Goal: Transaction & Acquisition: Purchase product/service

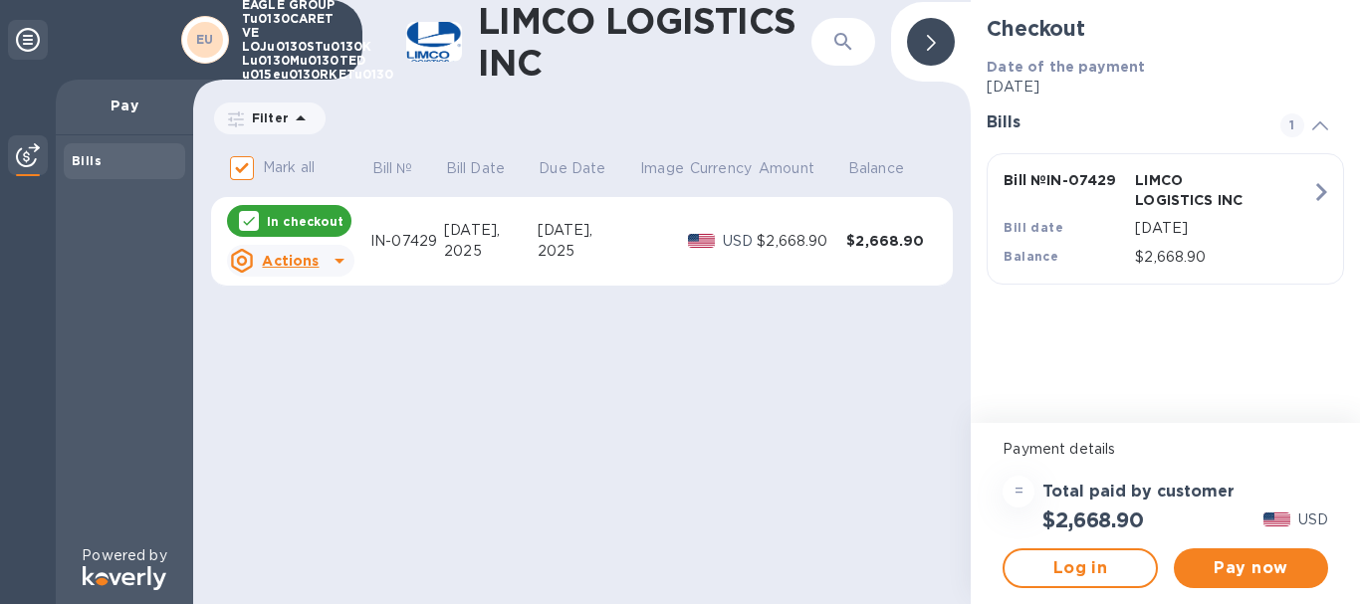
click at [764, 237] on div "$2,668.90" at bounding box center [802, 241] width 90 height 21
click at [328, 264] on icon at bounding box center [340, 261] width 24 height 24
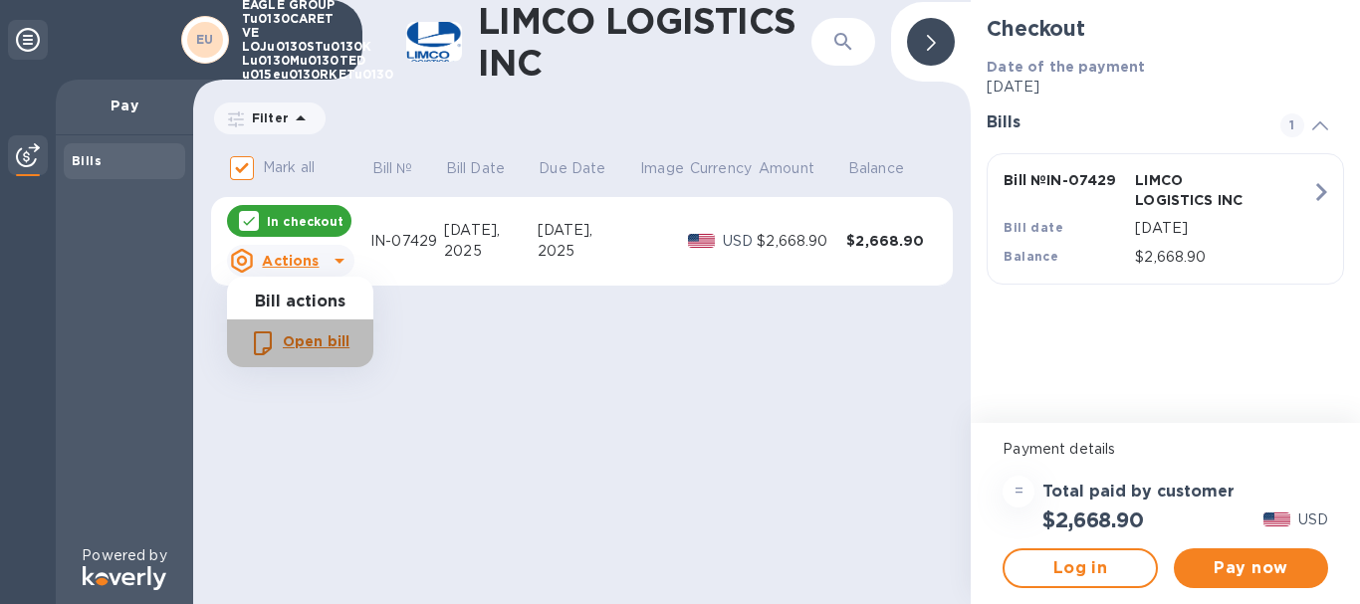
click at [309, 348] on b "Open bill" at bounding box center [316, 342] width 67 height 16
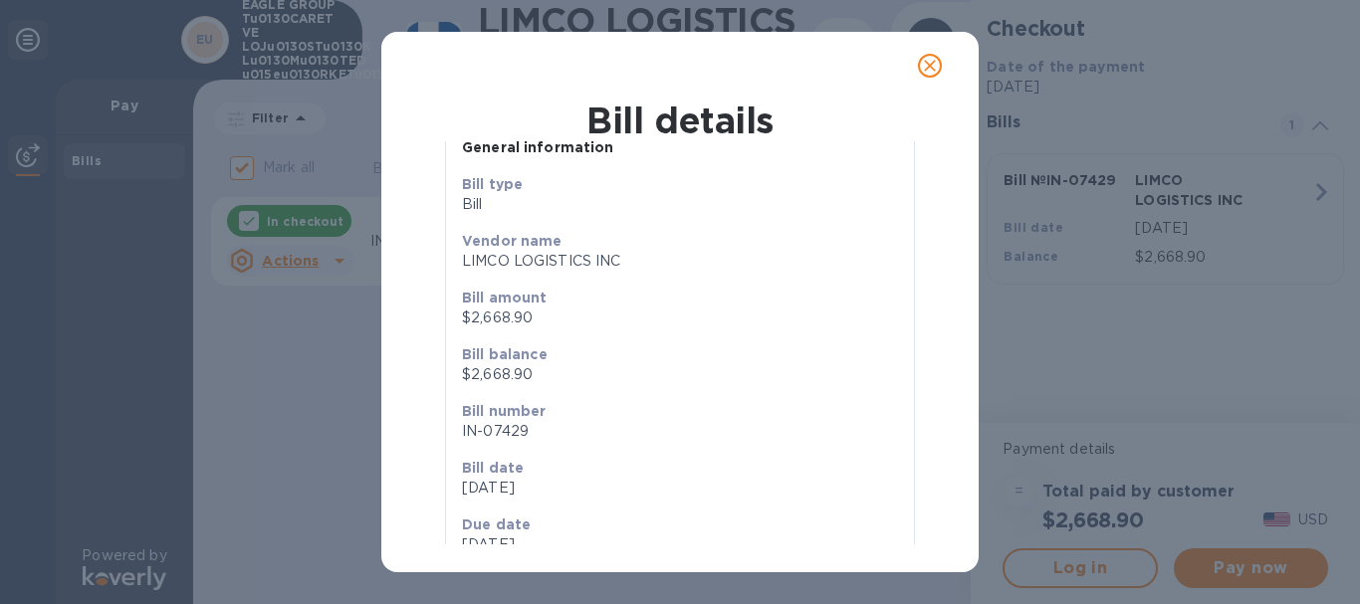
scroll to position [105, 0]
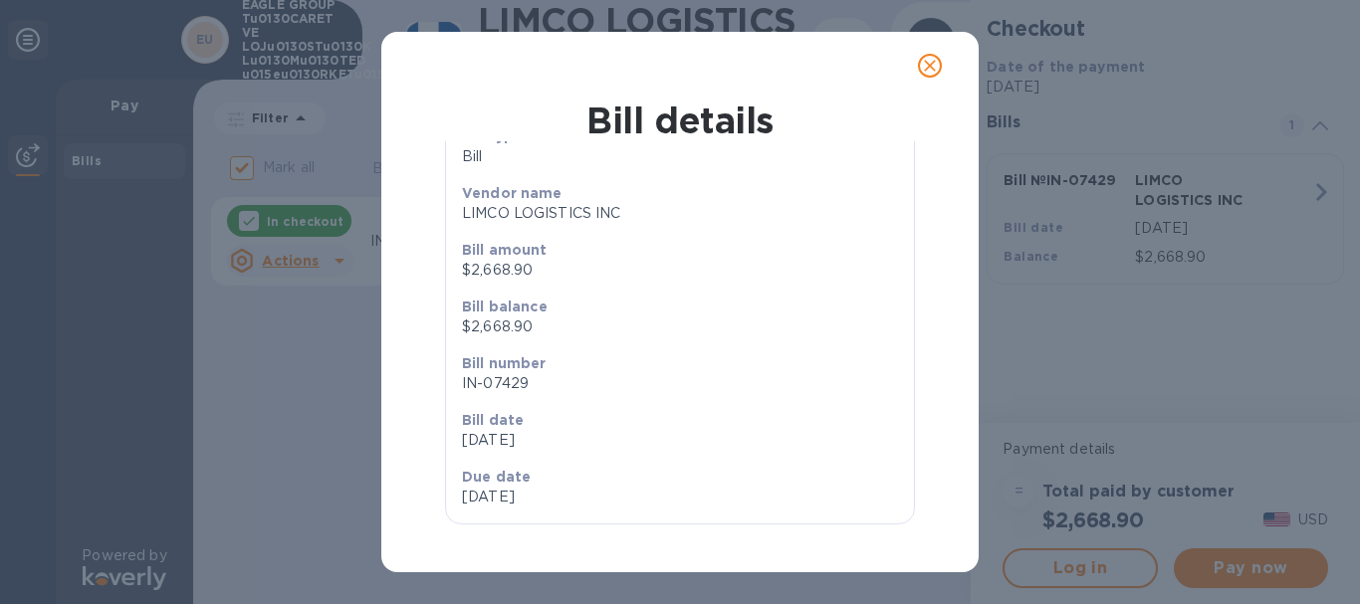
click at [929, 63] on icon "close" at bounding box center [930, 66] width 20 height 20
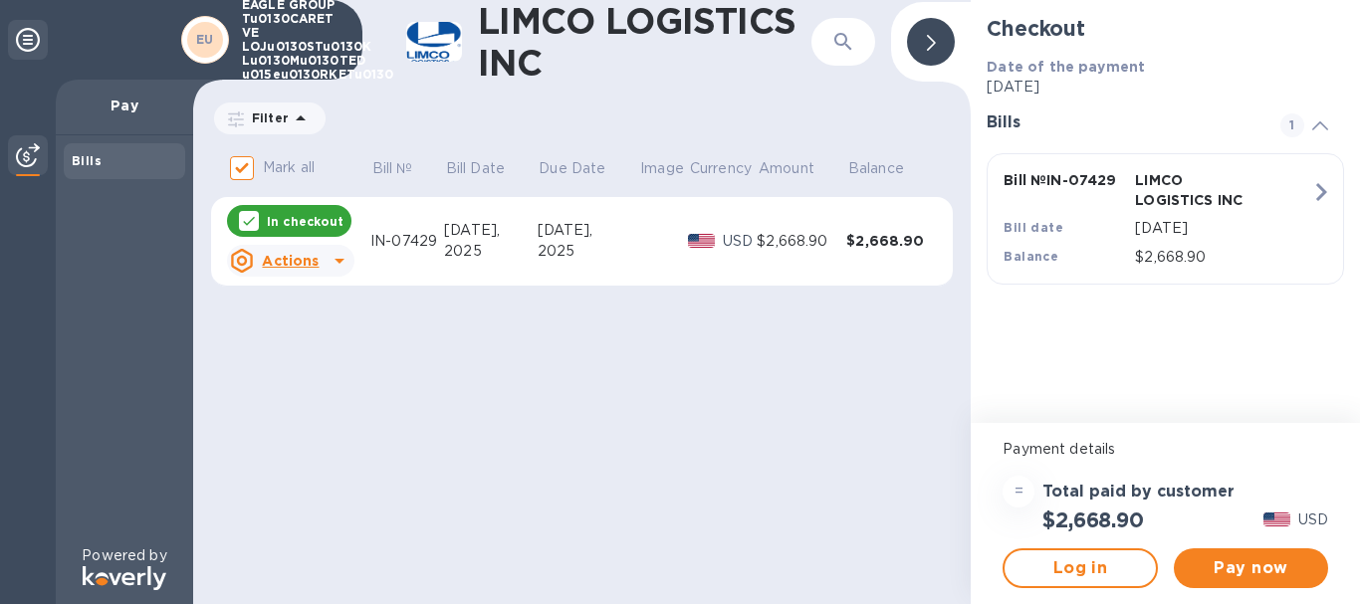
scroll to position [63, 0]
click at [400, 167] on p "Bill №" at bounding box center [392, 168] width 41 height 21
click at [483, 169] on p "Bill Date" at bounding box center [475, 168] width 59 height 21
click at [1248, 557] on span "Pay now" at bounding box center [1251, 569] width 122 height 24
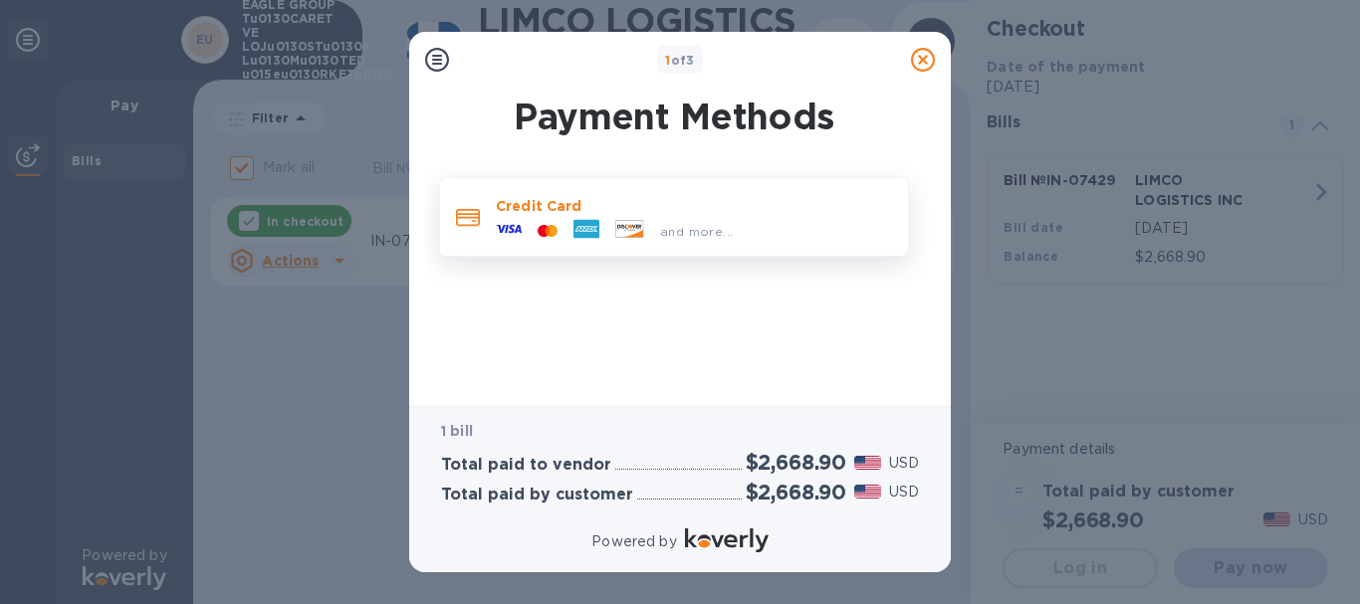
click at [675, 235] on span "and more..." at bounding box center [696, 231] width 73 height 15
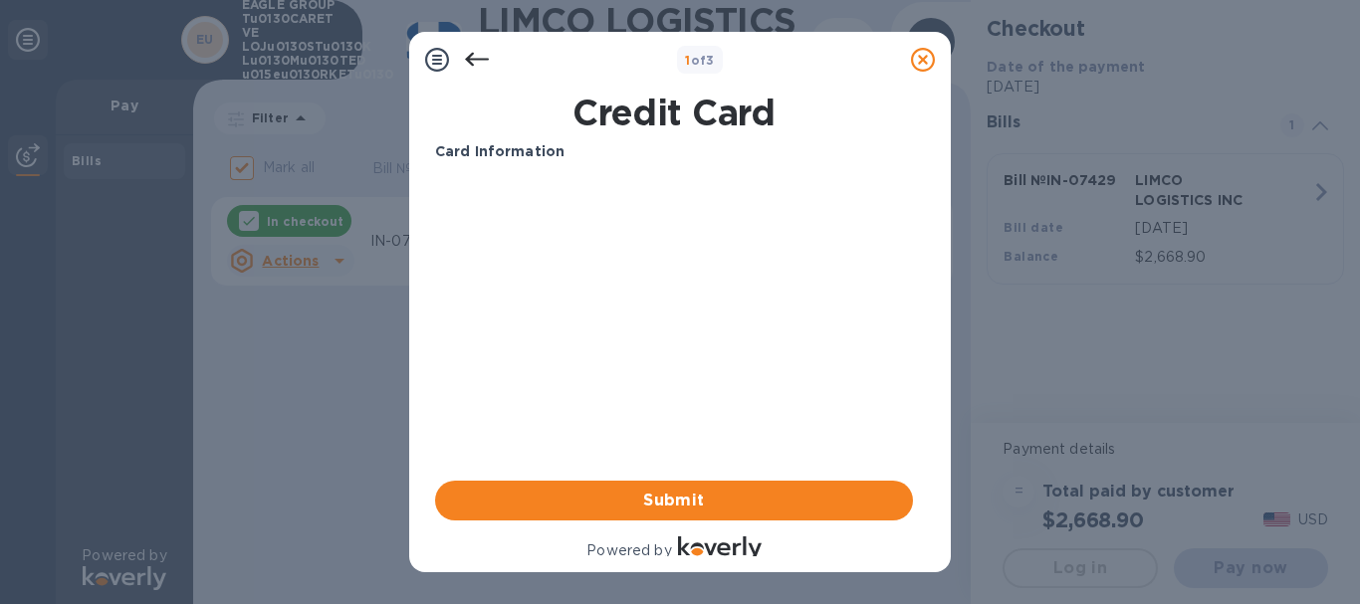
scroll to position [12, 0]
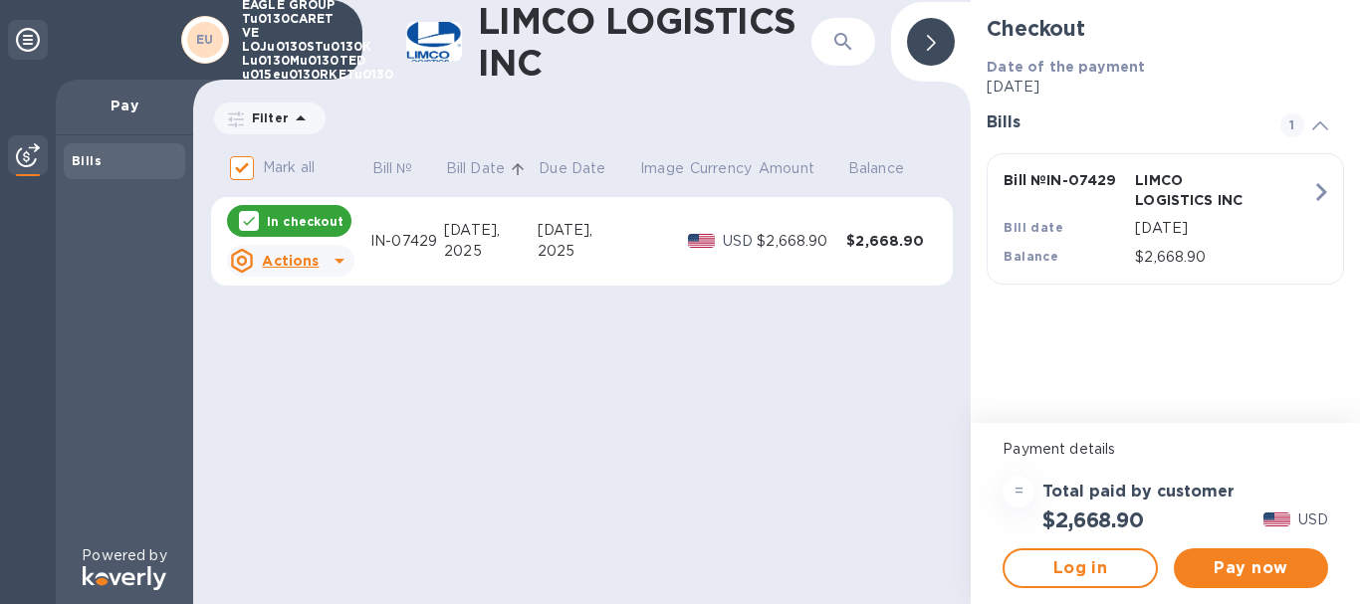
click at [332, 258] on icon at bounding box center [340, 261] width 24 height 24
click at [332, 258] on div at bounding box center [680, 302] width 1360 height 604
click at [300, 268] on u "Actions" at bounding box center [290, 261] width 57 height 16
click at [300, 265] on div at bounding box center [680, 302] width 1360 height 604
click at [312, 219] on p "In checkout" at bounding box center [305, 221] width 77 height 17
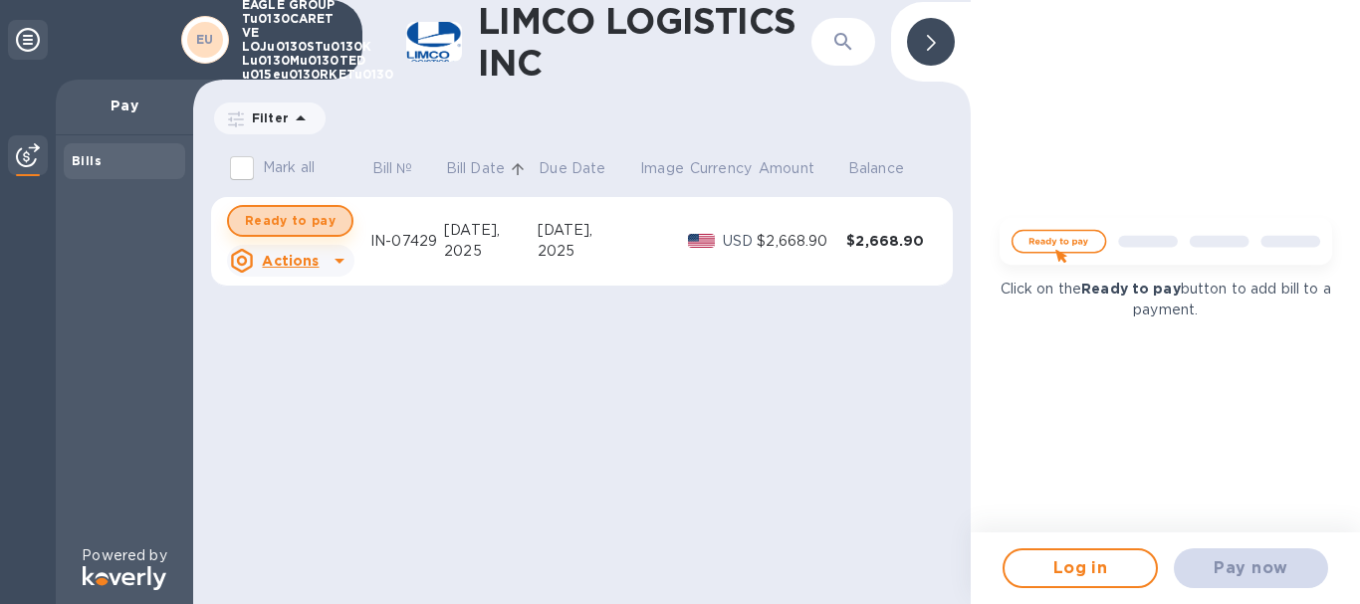
click at [313, 225] on span "Ready to pay" at bounding box center [290, 221] width 91 height 24
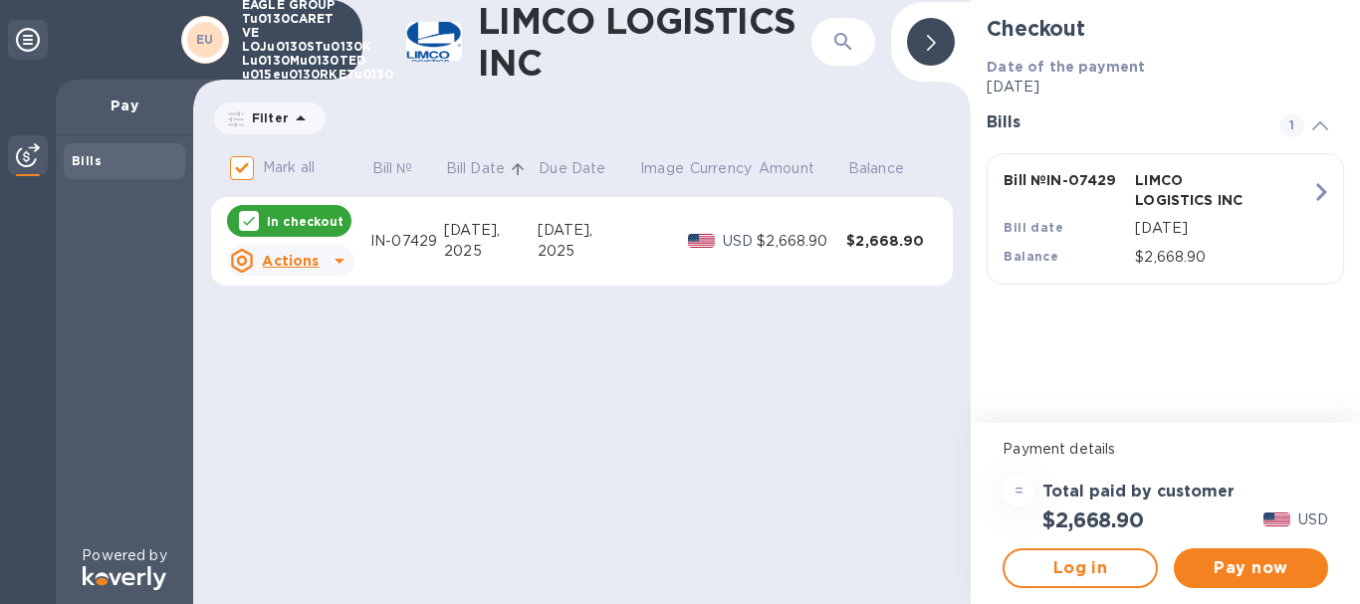
click at [313, 225] on p "In checkout" at bounding box center [305, 221] width 77 height 17
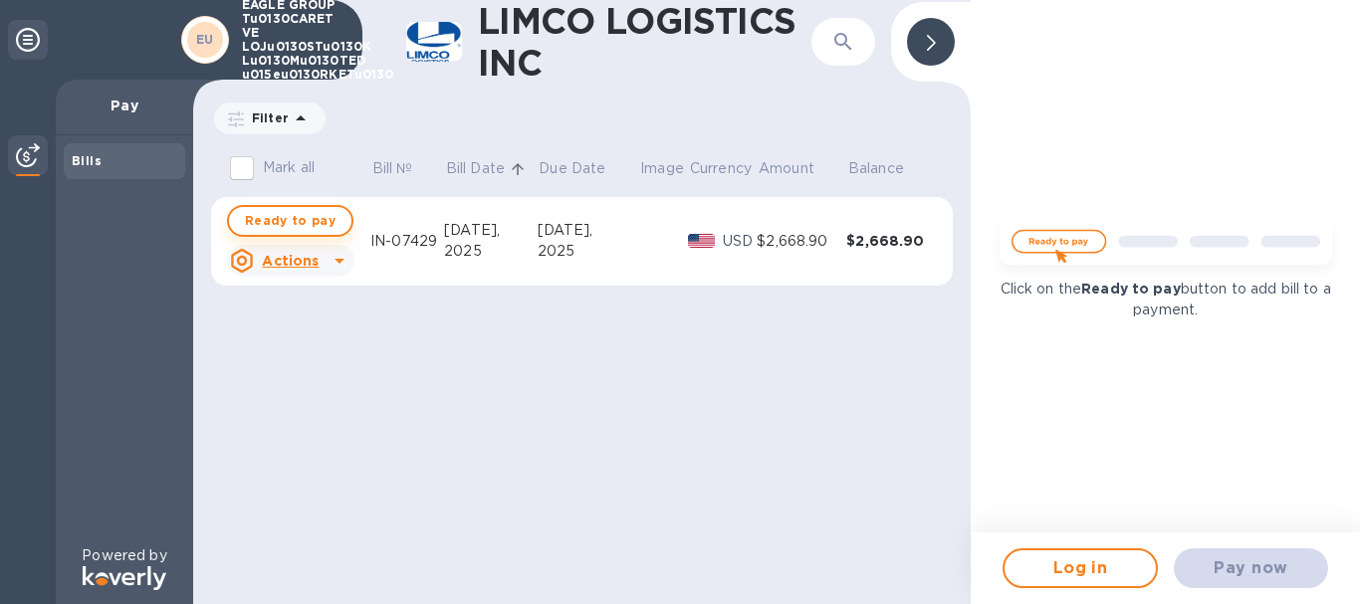
click at [314, 218] on span "Ready to pay" at bounding box center [290, 221] width 91 height 24
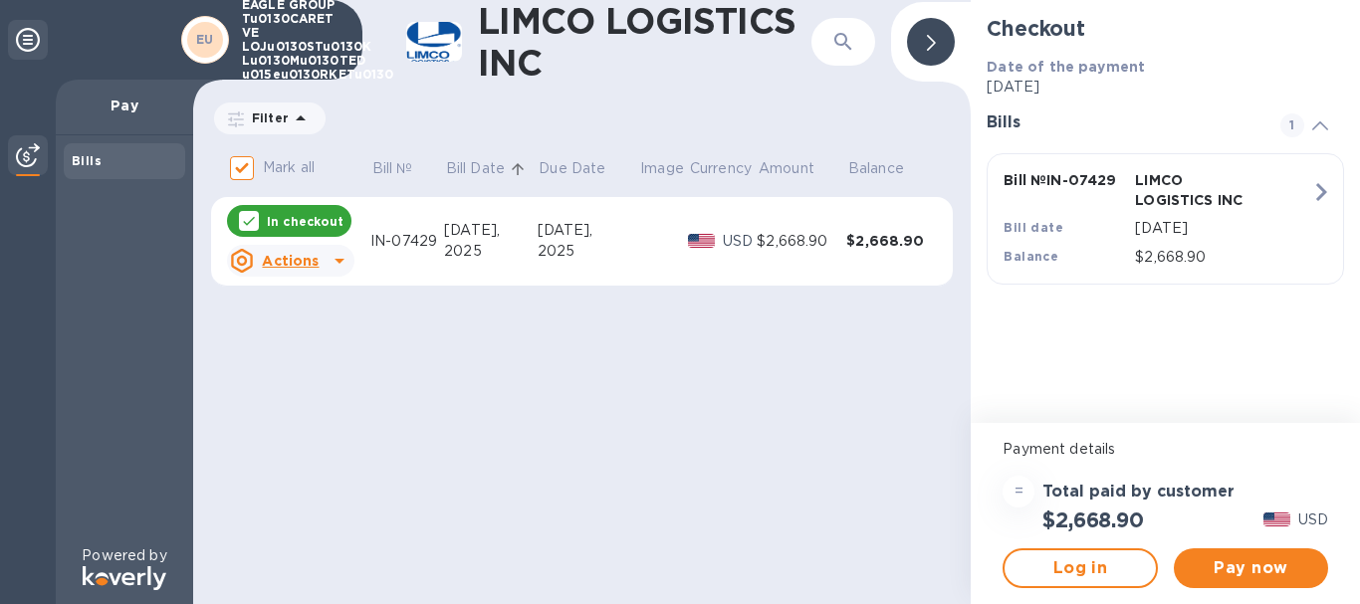
click at [310, 211] on div "In checkout" at bounding box center [289, 221] width 124 height 32
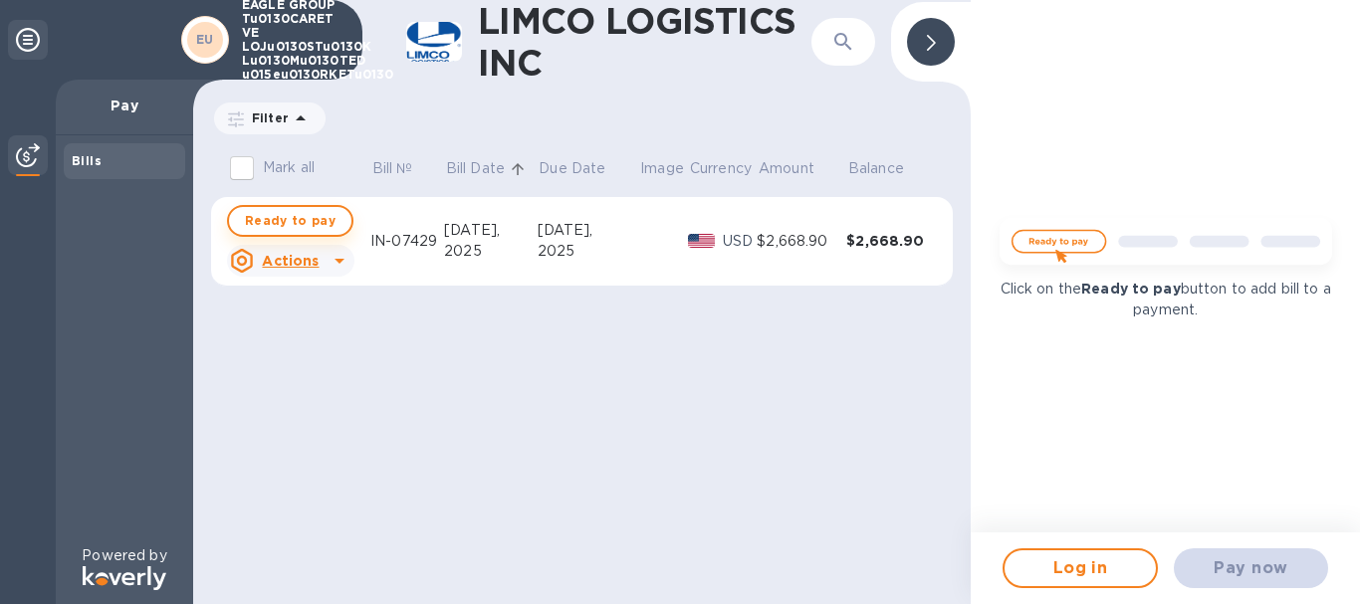
click at [291, 218] on span "Ready to pay" at bounding box center [290, 221] width 91 height 24
checkbox input "true"
